Goal: Task Accomplishment & Management: Complete application form

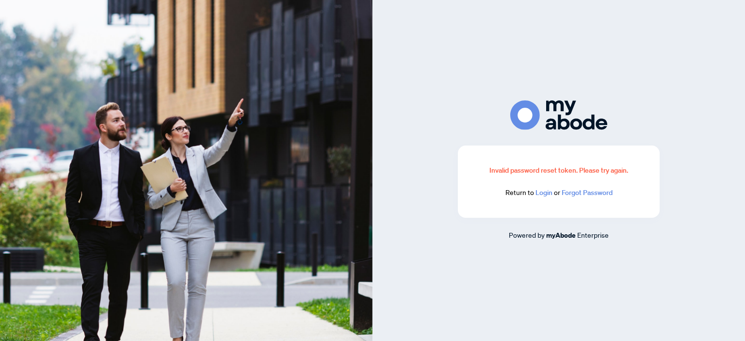
click at [543, 192] on link "Login" at bounding box center [543, 192] width 17 height 9
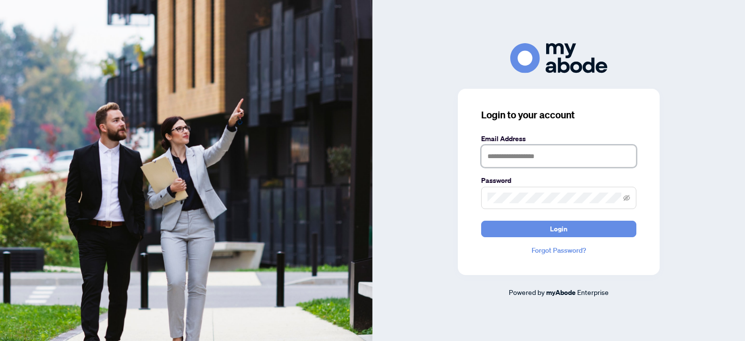
click at [500, 154] on input "text" at bounding box center [558, 156] width 155 height 22
type input "**********"
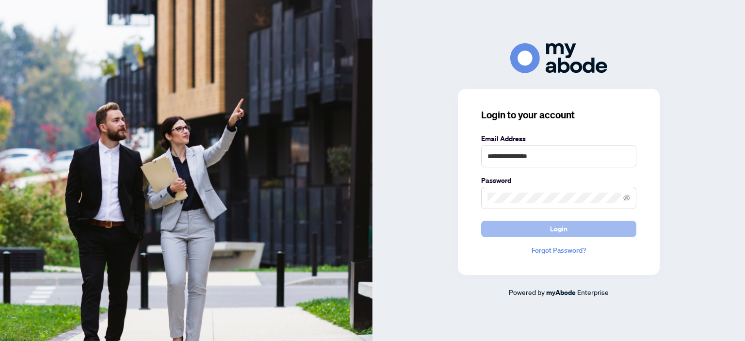
click at [562, 231] on span "Login" at bounding box center [558, 229] width 17 height 16
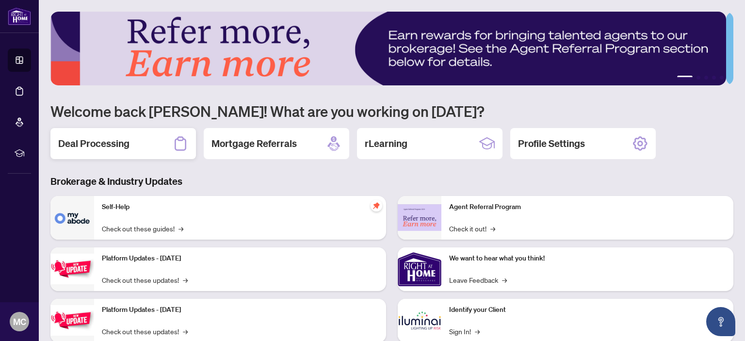
click at [109, 143] on h2 "Deal Processing" at bounding box center [93, 144] width 71 height 14
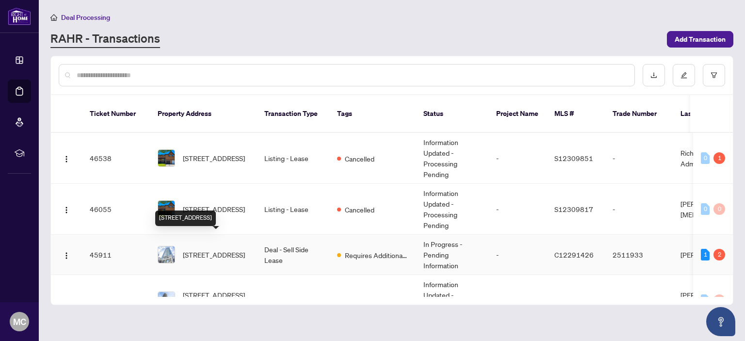
click at [209, 249] on span "[STREET_ADDRESS]" at bounding box center [214, 254] width 62 height 11
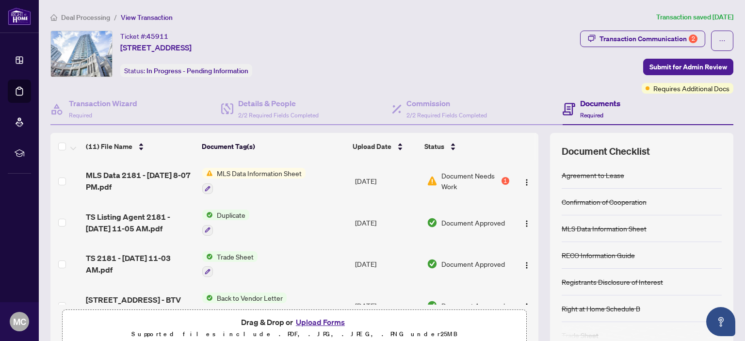
click at [448, 173] on span "Document Needs Work" at bounding box center [470, 180] width 58 height 21
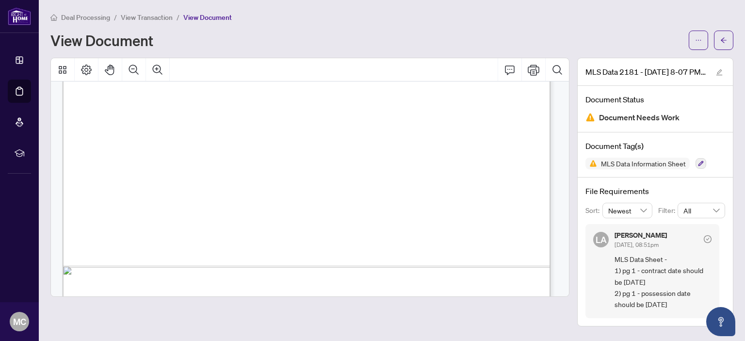
scroll to position [388, 0]
click at [152, 17] on span "View Transaction" at bounding box center [147, 17] width 52 height 9
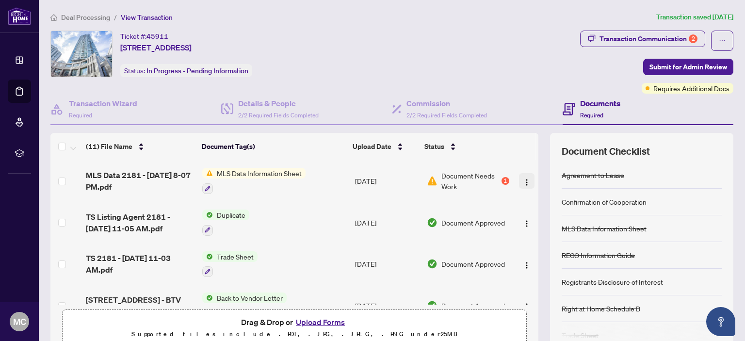
click at [523, 178] on img "button" at bounding box center [527, 182] width 8 height 8
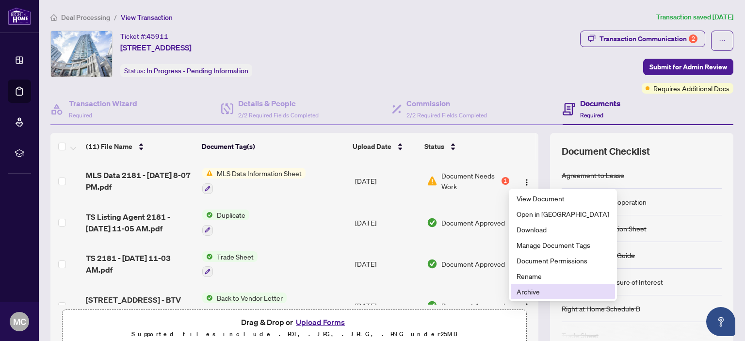
click at [531, 292] on span "Archive" at bounding box center [562, 291] width 93 height 11
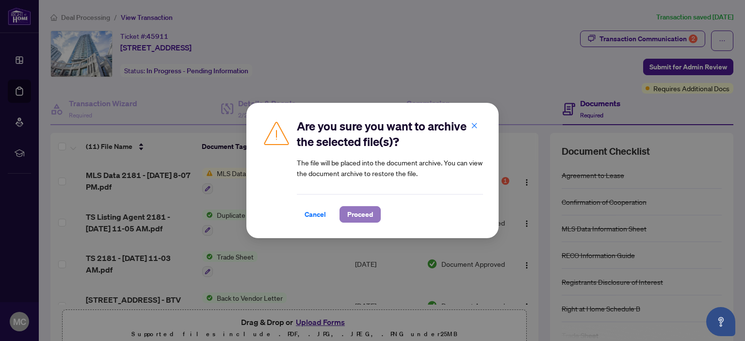
click at [354, 212] on span "Proceed" at bounding box center [360, 215] width 26 height 16
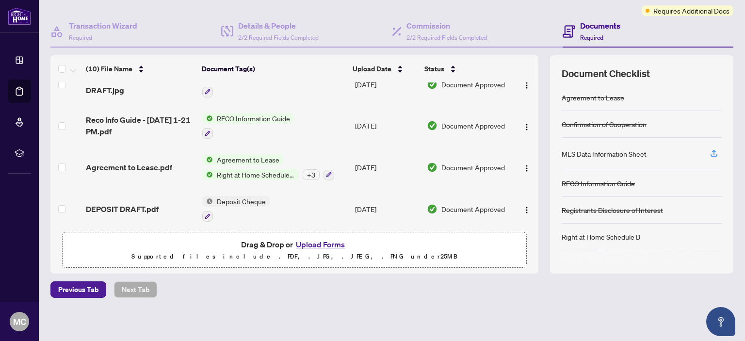
scroll to position [78, 0]
click at [310, 241] on button "Upload Forms" at bounding box center [320, 244] width 55 height 13
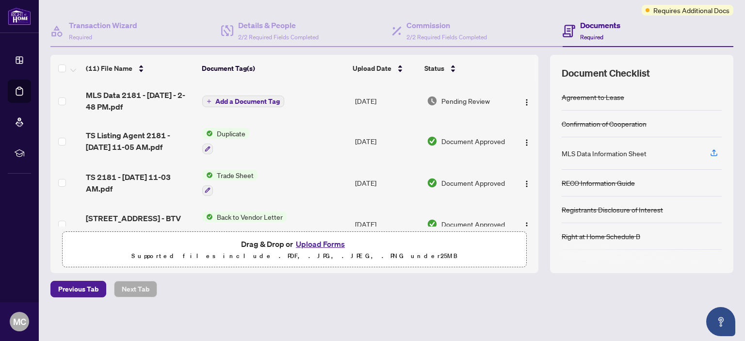
scroll to position [0, 0]
click at [244, 98] on span "Add a Document Tag" at bounding box center [247, 101] width 64 height 7
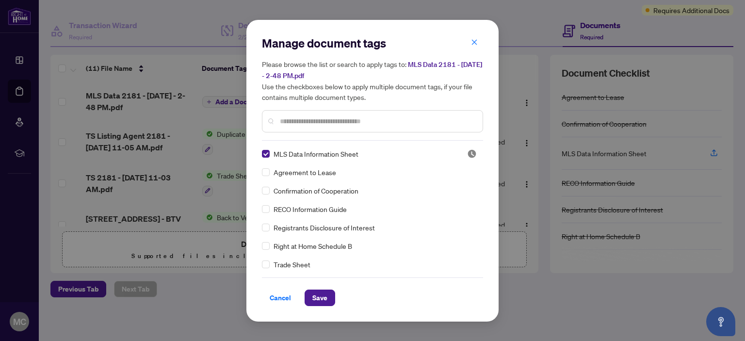
click at [315, 296] on span "Save" at bounding box center [319, 298] width 15 height 16
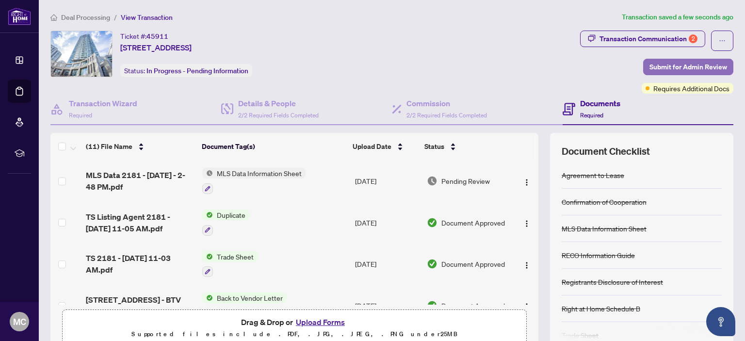
click at [677, 65] on span "Submit for Admin Review" at bounding box center [688, 67] width 78 height 16
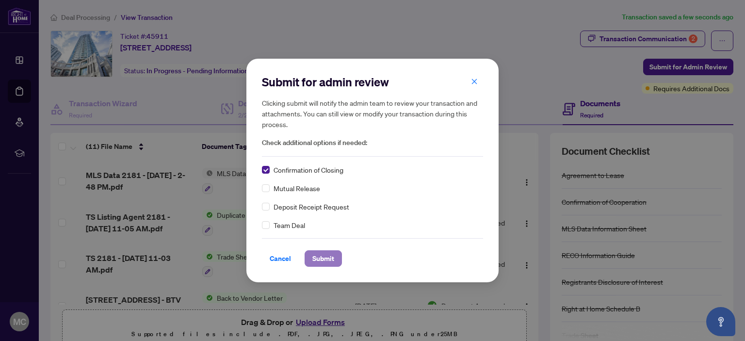
click at [323, 257] on span "Submit" at bounding box center [323, 259] width 22 height 16
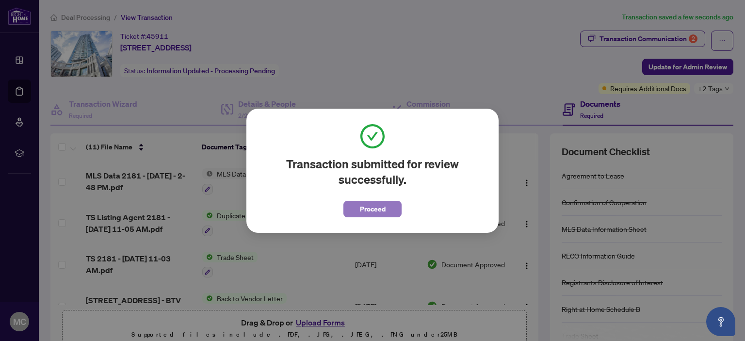
click at [376, 206] on span "Proceed" at bounding box center [373, 209] width 26 height 16
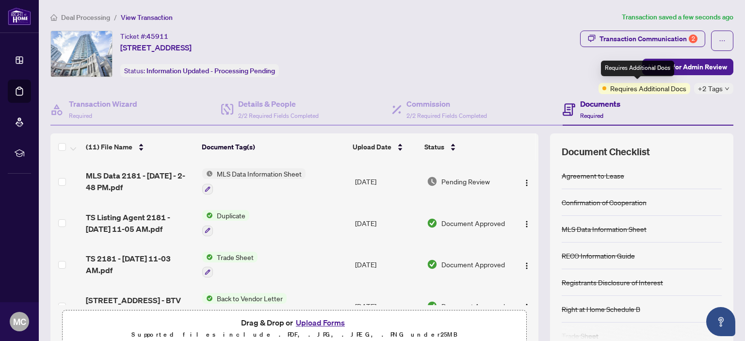
click at [625, 87] on span "Requires Additional Docs" at bounding box center [648, 88] width 76 height 11
click at [516, 79] on div "Ticket #: 45911 [STREET_ADDRESS] Status: Information Updated - Processing Pendi…" at bounding box center [312, 63] width 529 height 64
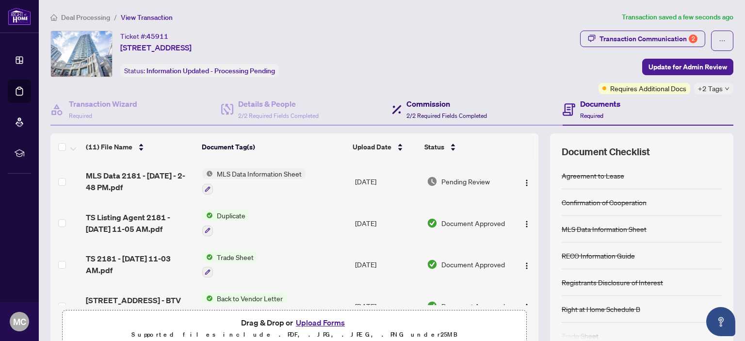
click at [427, 108] on h4 "Commission" at bounding box center [446, 104] width 80 height 12
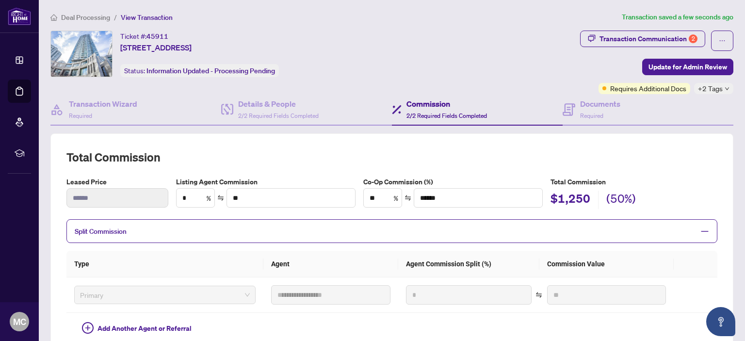
click at [537, 94] on div "Commission 2/2 Required Fields Completed" at bounding box center [477, 110] width 171 height 32
click at [590, 104] on h4 "Documents" at bounding box center [600, 104] width 40 height 12
